Goal: Information Seeking & Learning: Learn about a topic

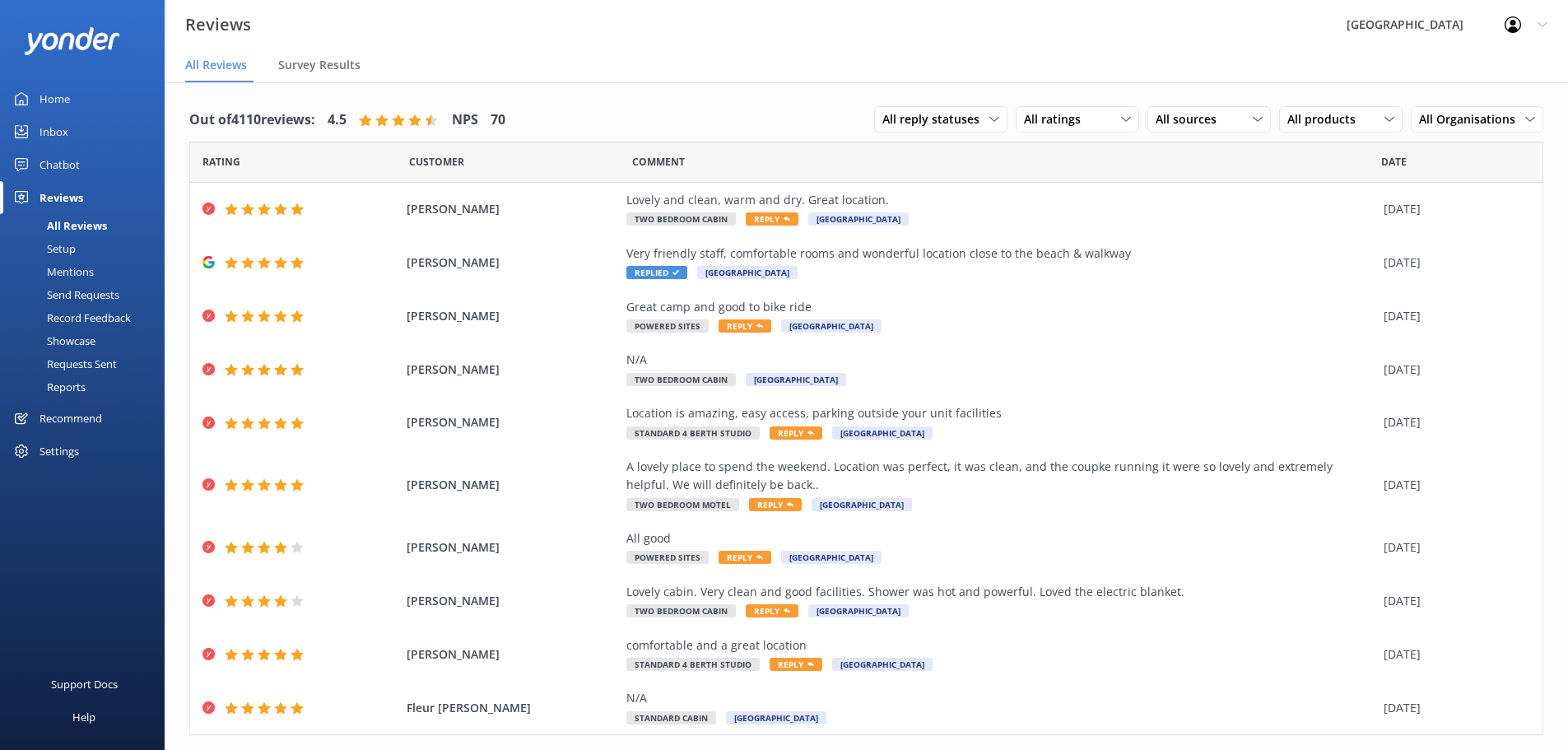
click at [448, 159] on span "Customer" at bounding box center [436, 162] width 55 height 16
click at [1024, 117] on span "All ratings" at bounding box center [1057, 119] width 67 height 18
click at [1178, 125] on span "All sources" at bounding box center [1191, 119] width 70 height 18
click at [1243, 251] on div "Google reviews" at bounding box center [1219, 253] width 96 height 17
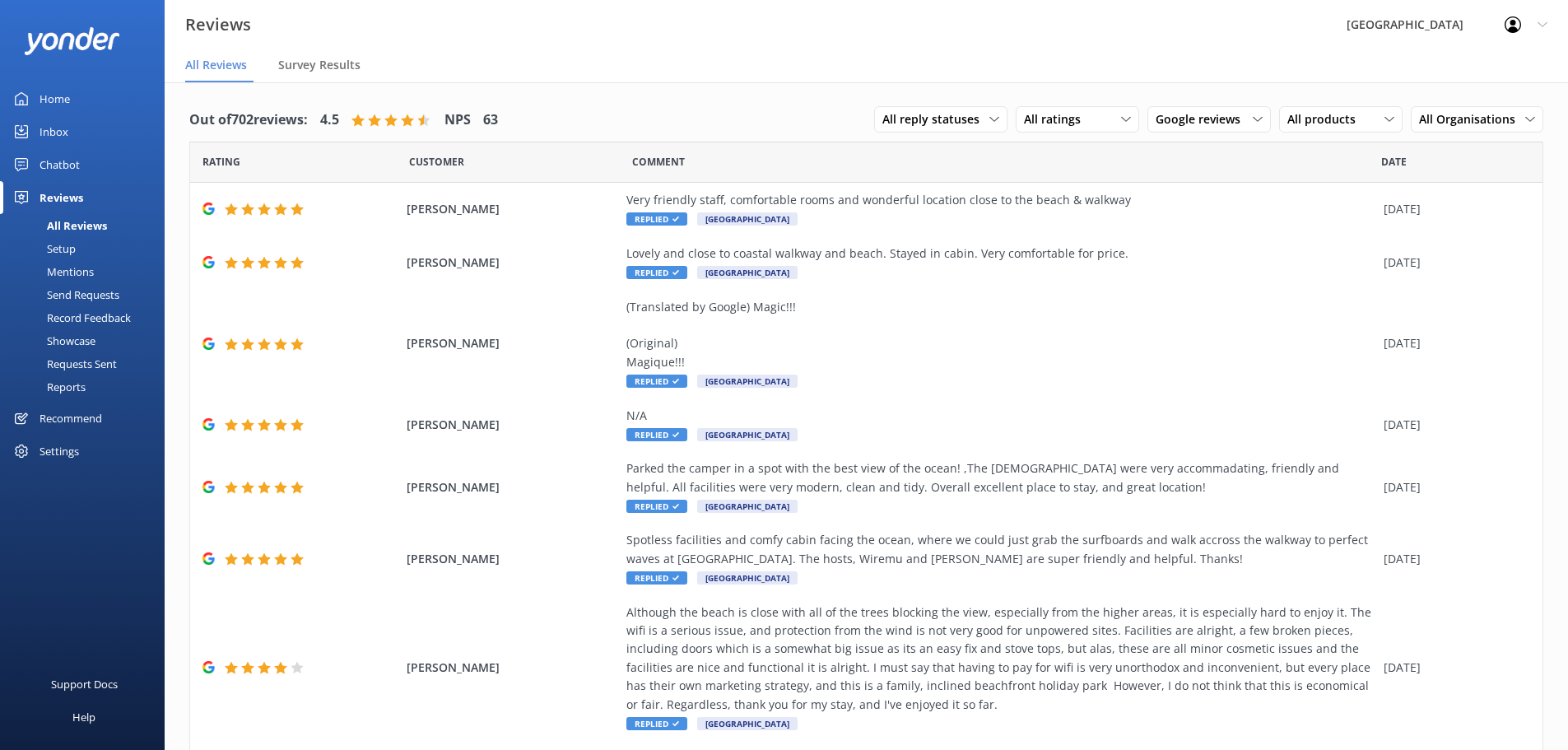
click at [997, 115] on div "All reply statuses All reply statuses Needs a reply Does not need reply All rat…" at bounding box center [1208, 120] width 669 height 43
click at [1035, 132] on div "All ratings All ratings Promoters Passives Detractors" at bounding box center [1077, 120] width 123 height 26
click at [1302, 122] on span "All products" at bounding box center [1326, 119] width 78 height 18
click at [1230, 110] on span "Google reviews" at bounding box center [1203, 119] width 95 height 18
click at [1236, 188] on div "Yonder survey" at bounding box center [1217, 186] width 92 height 17
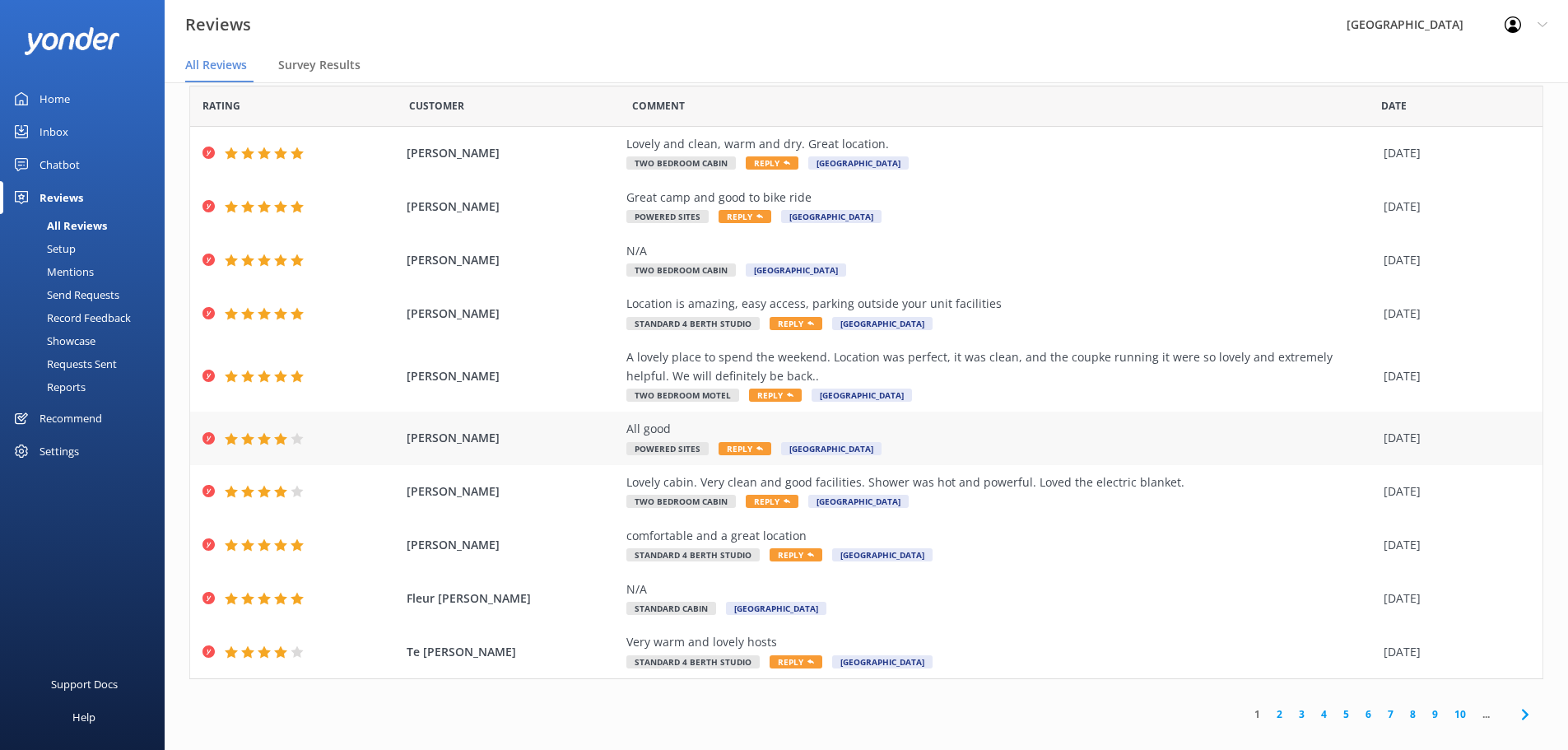
scroll to position [33, 0]
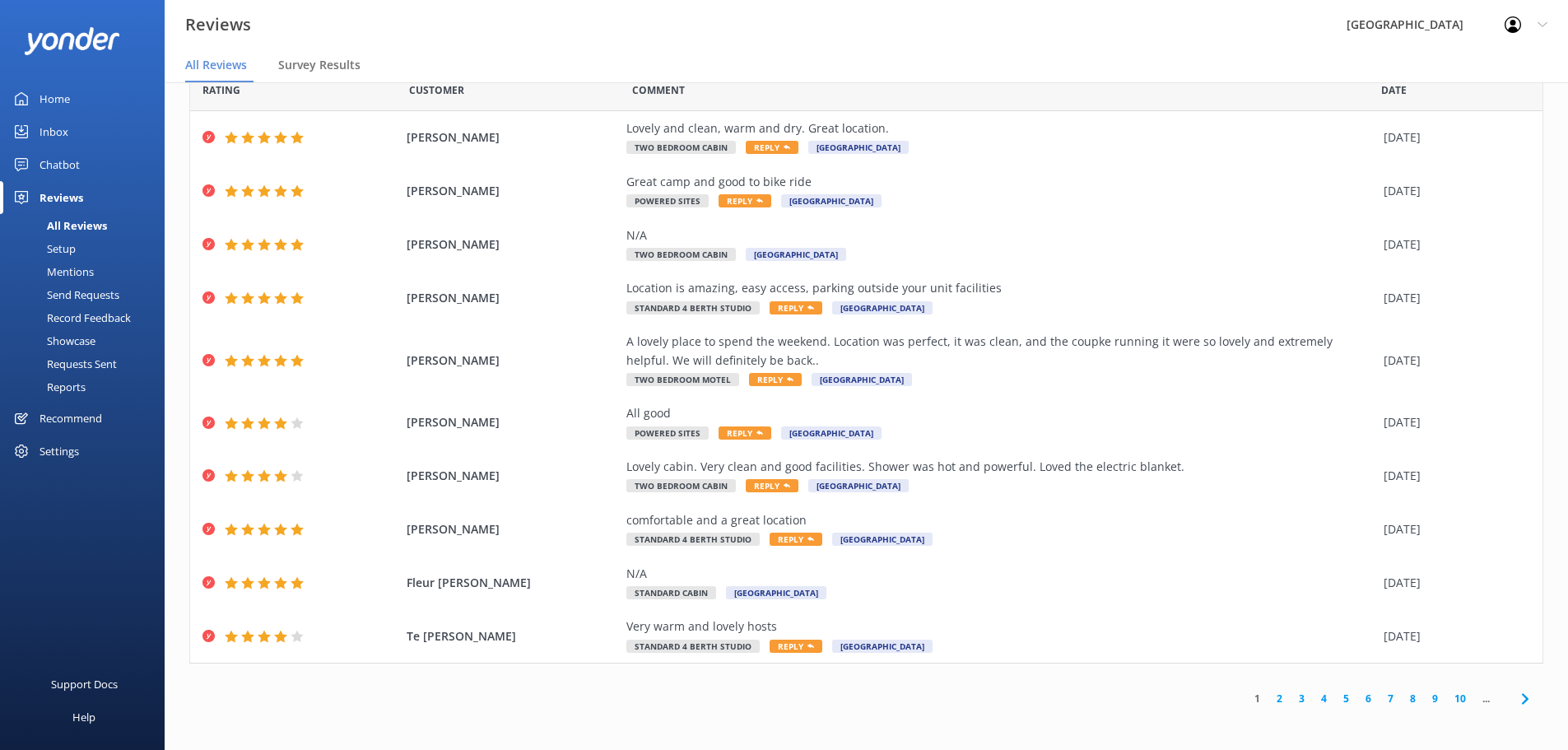
click at [1270, 703] on link "2" at bounding box center [1279, 698] width 22 height 16
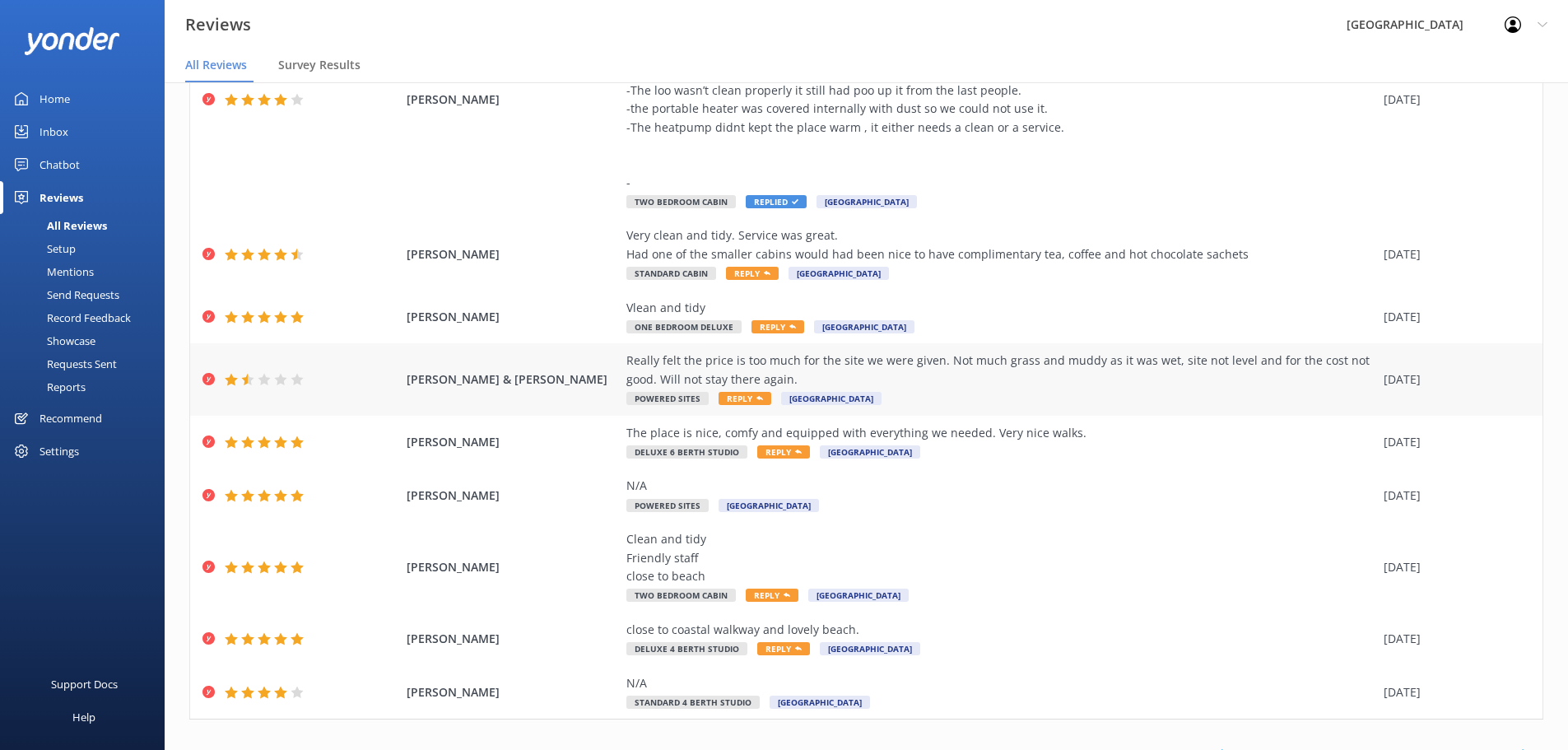
scroll to position [278, 0]
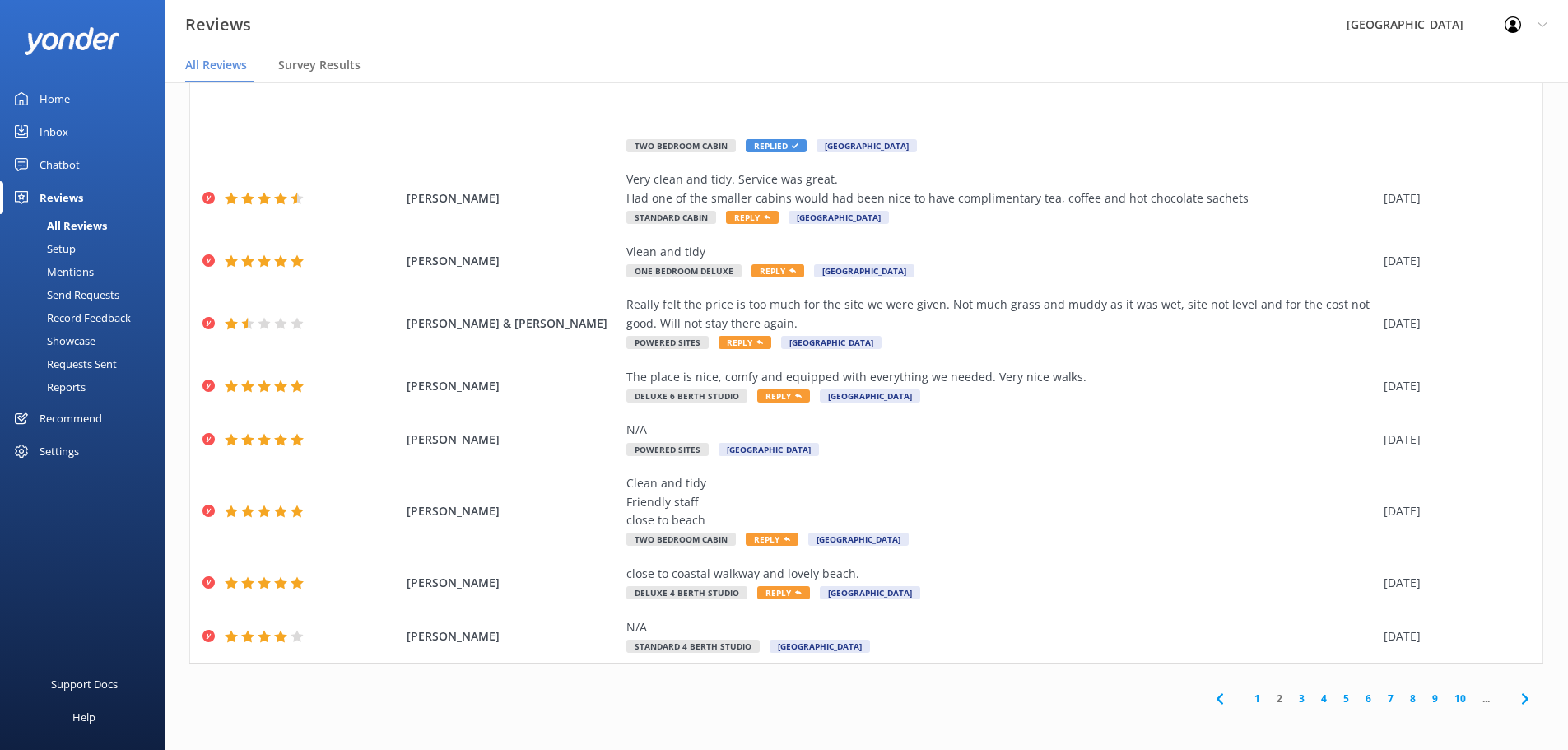
click at [1290, 698] on link "3" at bounding box center [1301, 698] width 22 height 16
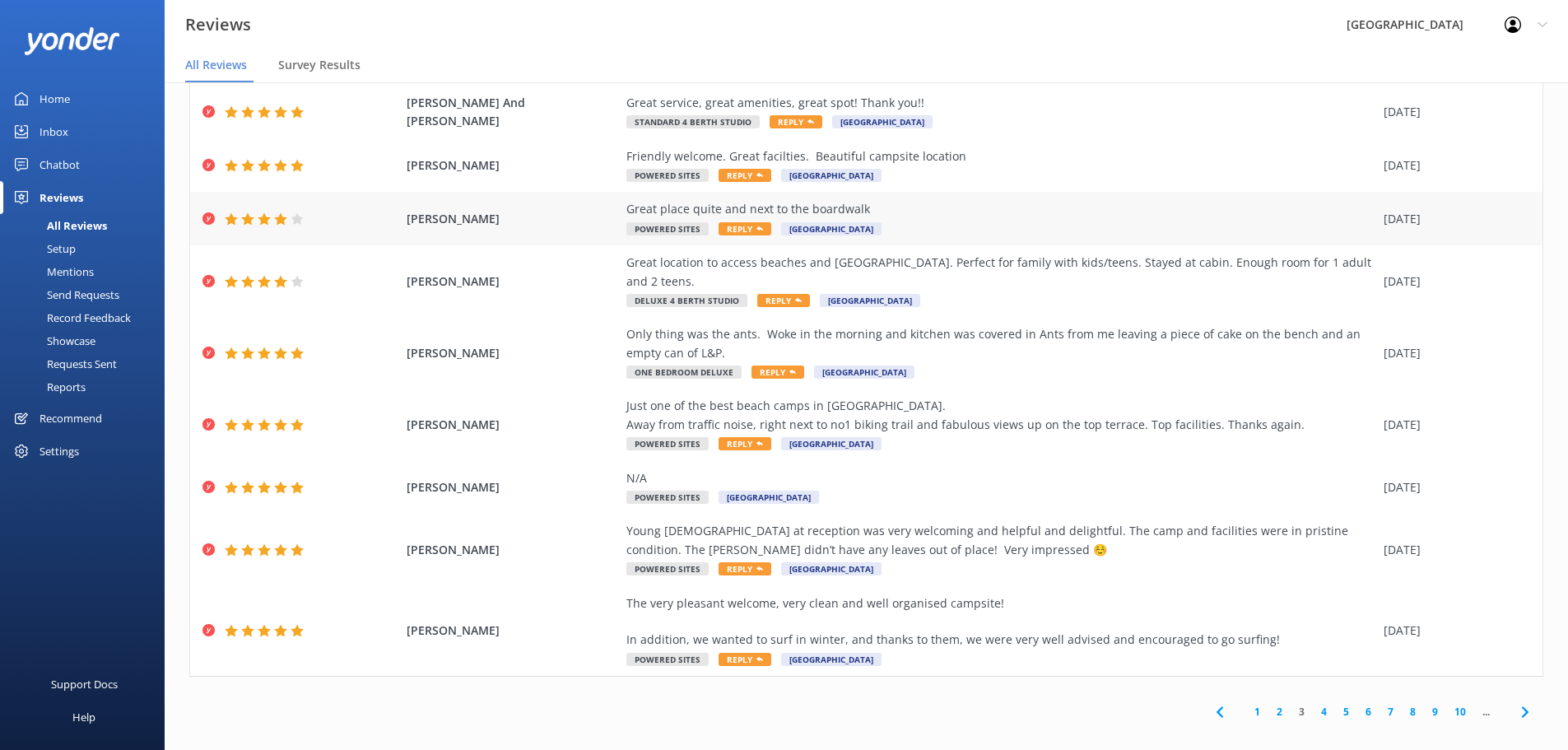
scroll to position [131, 0]
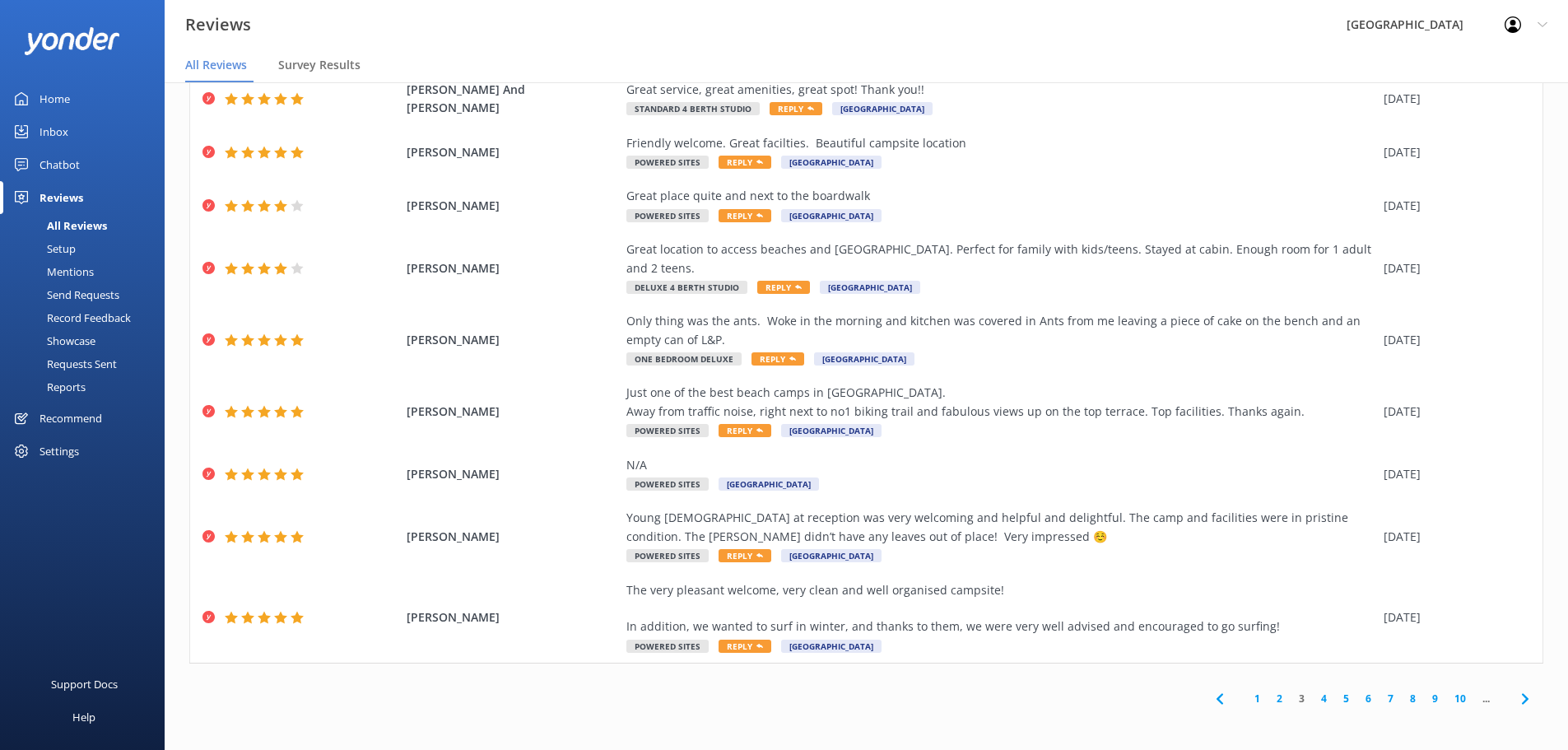
click at [1313, 703] on link "4" at bounding box center [1324, 698] width 22 height 16
